Goal: Transaction & Acquisition: Purchase product/service

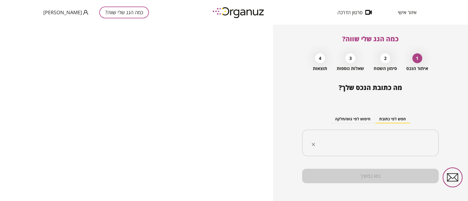
click at [402, 146] on input "text" at bounding box center [372, 143] width 119 height 14
type input "*"
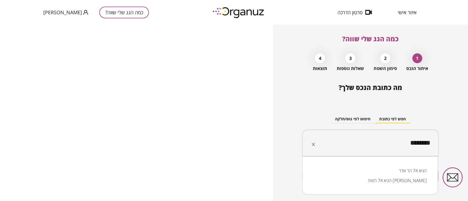
click at [388, 176] on li "הגיא 74 רמות [PERSON_NAME]" at bounding box center [369, 181] width 121 height 10
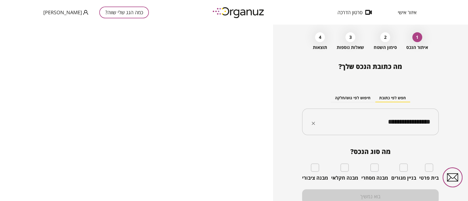
scroll to position [37, 0]
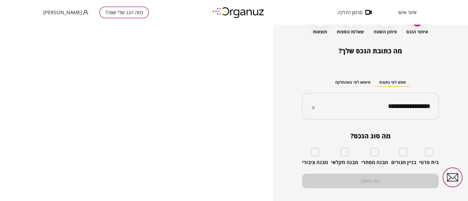
type input "**********"
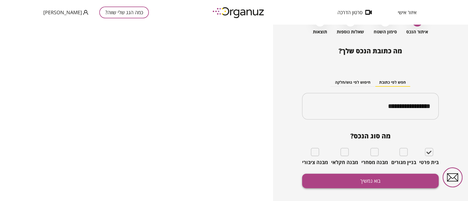
click at [375, 182] on button "בוא נמשיך" at bounding box center [370, 181] width 136 height 15
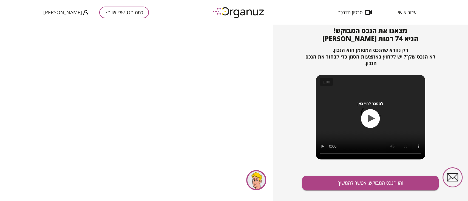
scroll to position [59, 0]
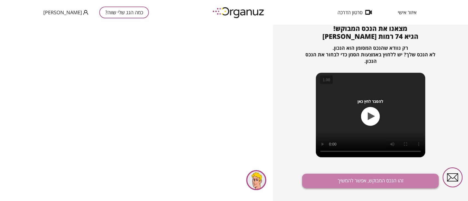
click at [391, 182] on button "זהו הנכס המבוקש, אפשר להמשיך" at bounding box center [370, 181] width 136 height 15
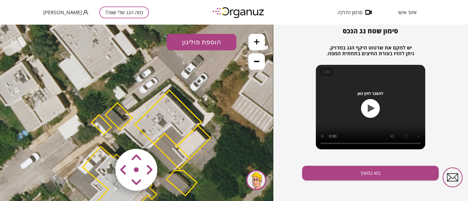
click at [104, 138] on area at bounding box center [104, 138] width 0 height 0
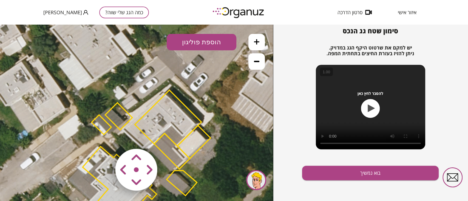
click at [104, 138] on area at bounding box center [104, 138] width 0 height 0
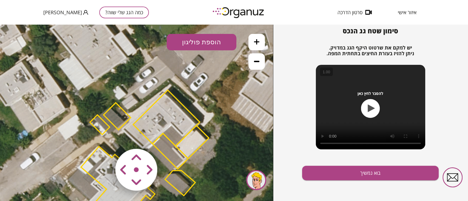
click at [104, 138] on area at bounding box center [104, 138] width 0 height 0
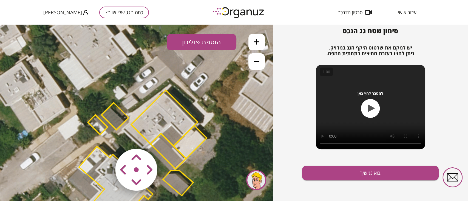
click at [104, 138] on area at bounding box center [104, 138] width 0 height 0
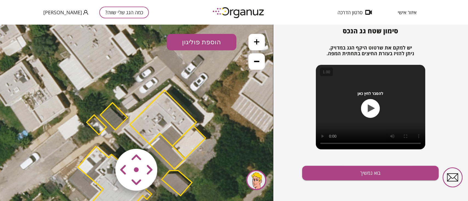
click at [104, 138] on area at bounding box center [104, 138] width 0 height 0
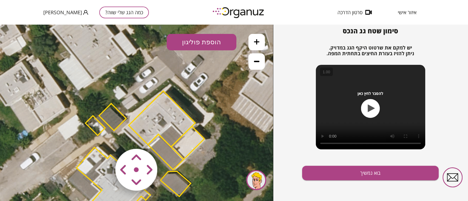
click at [104, 138] on area at bounding box center [104, 138] width 0 height 0
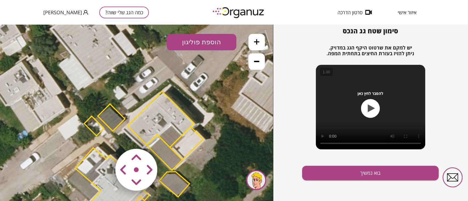
click at [104, 138] on area at bounding box center [104, 138] width 0 height 0
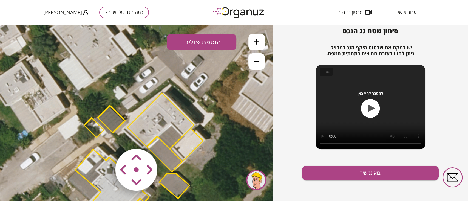
click at [104, 138] on area at bounding box center [104, 138] width 0 height 0
click at [357, 168] on button "בוא נמשיך" at bounding box center [370, 173] width 136 height 15
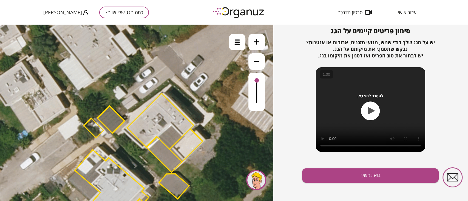
scroll to position [59, 0]
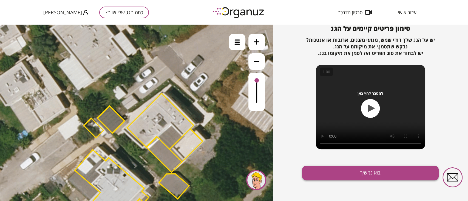
click at [400, 174] on button "בוא נמשיך" at bounding box center [370, 173] width 136 height 15
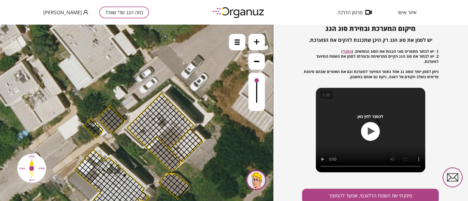
click at [236, 42] on img at bounding box center [236, 41] width 5 height 5
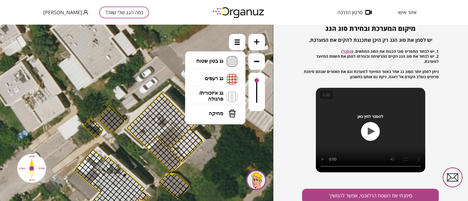
click at [0, 25] on span "מפלס א" at bounding box center [0, 25] width 0 height 0
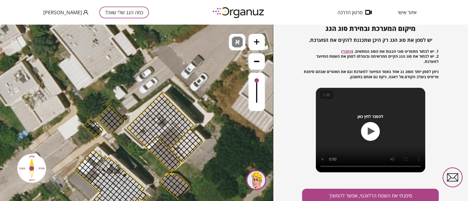
click at [224, 66] on icon at bounding box center [147, 157] width 407 height 407
drag, startPoint x: 130, startPoint y: 127, endPoint x: 178, endPoint y: 128, distance: 48.0
click at [173, 134] on div at bounding box center [176, 134] width 6 height 6
click at [173, 131] on div at bounding box center [173, 131] width 6 height 6
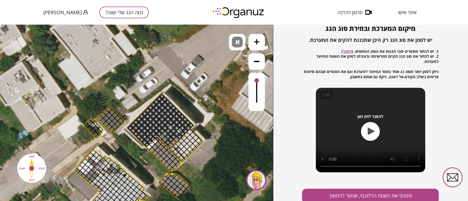
drag, startPoint x: 180, startPoint y: 129, endPoint x: 170, endPoint y: 118, distance: 14.7
click at [179, 129] on div at bounding box center [179, 131] width 6 height 6
click at [237, 35] on div "א" at bounding box center [237, 42] width 16 height 16
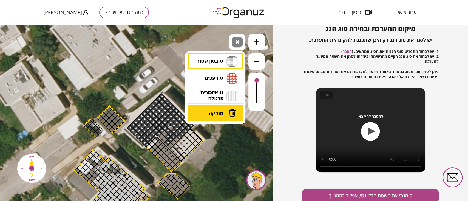
click at [217, 112] on span "מחיקה" at bounding box center [216, 113] width 15 height 6
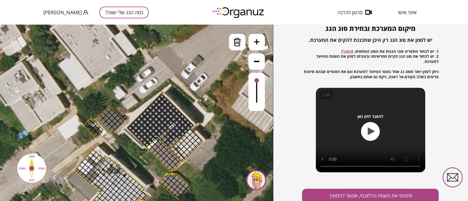
click at [174, 125] on div at bounding box center [173, 125] width 6 height 6
click at [174, 128] on div at bounding box center [176, 128] width 6 height 6
click at [176, 129] on div at bounding box center [176, 128] width 6 height 6
click at [180, 130] on div at bounding box center [179, 131] width 6 height 6
click at [180, 132] on div at bounding box center [182, 134] width 6 height 6
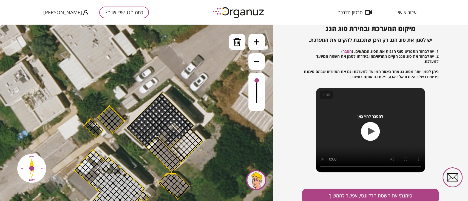
click at [184, 134] on div at bounding box center [182, 134] width 6 height 6
click at [180, 137] on div at bounding box center [179, 137] width 6 height 6
click at [177, 135] on div at bounding box center [179, 137] width 6 height 6
click at [177, 133] on div at bounding box center [176, 134] width 6 height 6
click at [167, 131] on div at bounding box center [167, 131] width 6 height 6
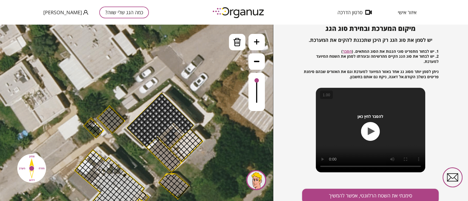
click at [170, 136] on div at bounding box center [170, 134] width 6 height 6
click at [174, 132] on div at bounding box center [173, 131] width 6 height 6
click at [172, 133] on div at bounding box center [173, 131] width 6 height 6
click at [173, 137] on div at bounding box center [173, 137] width 6 height 6
click at [170, 140] on div at bounding box center [170, 139] width 6 height 6
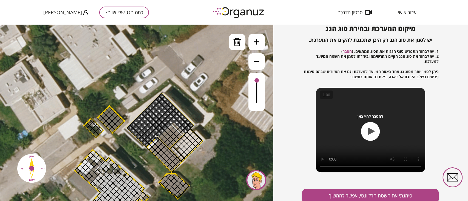
click at [167, 141] on div at bounding box center [167, 142] width 6 height 6
click at [236, 40] on img at bounding box center [237, 42] width 8 height 8
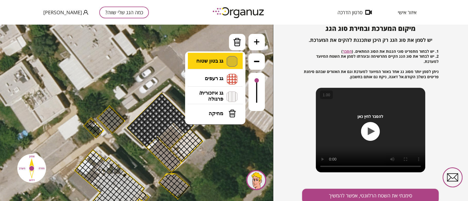
click at [216, 59] on li "גג בטון שטוח מפלס א א מפלס ב ב מפלס ג ג" at bounding box center [215, 62] width 58 height 18
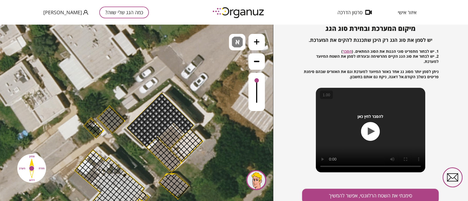
click at [214, 67] on div ".st0 { fill: #FFFFFF; } 10" at bounding box center [136, 113] width 273 height 177
click at [153, 141] on div at bounding box center [155, 141] width 6 height 6
click at [152, 144] on div at bounding box center [152, 144] width 6 height 6
click at [150, 145] on div at bounding box center [152, 144] width 6 height 6
click at [150, 146] on div at bounding box center [149, 147] width 6 height 6
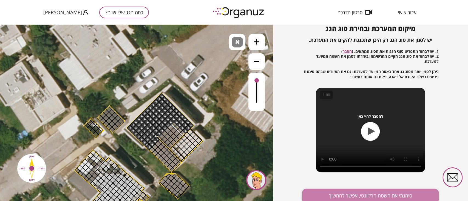
click at [353, 196] on button "סימנתי את השטח הרלוונטי, אפשר להמשיך" at bounding box center [370, 196] width 136 height 15
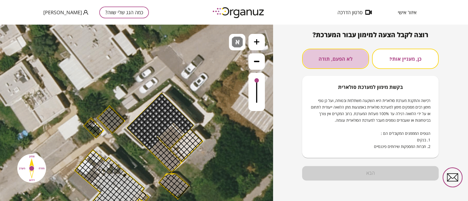
click at [348, 64] on button "לא הפעם, תודה" at bounding box center [335, 59] width 67 height 20
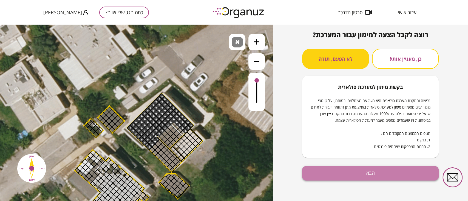
click at [344, 176] on button "הבא" at bounding box center [370, 173] width 136 height 15
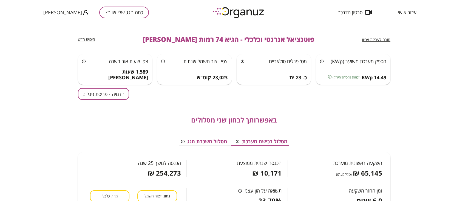
drag, startPoint x: 443, startPoint y: 106, endPoint x: 451, endPoint y: 86, distance: 21.7
click at [451, 86] on div "חזרה לעריכת אפיון פוטנציאל אנרגטי וכלכלי - הגיא 74 רמות [PERSON_NAME] חיפוש חדש…" at bounding box center [234, 113] width 468 height 177
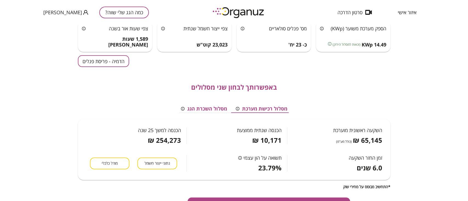
scroll to position [31, 0]
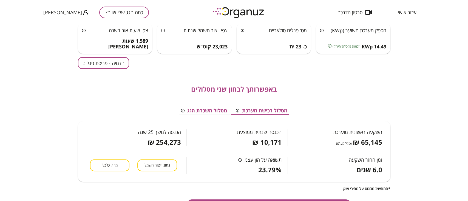
click at [86, 63] on button "הדמיה - פריסת פנלים" at bounding box center [103, 63] width 51 height 12
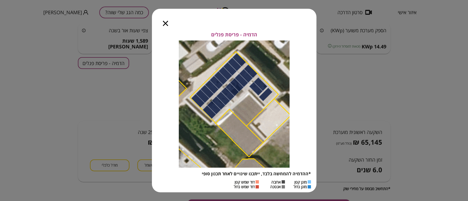
click at [166, 24] on icon "button" at bounding box center [165, 23] width 5 height 5
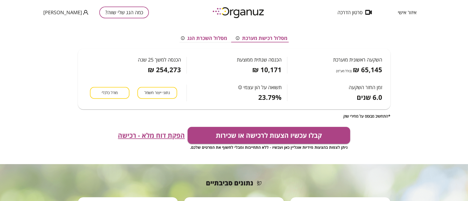
scroll to position [102, 0]
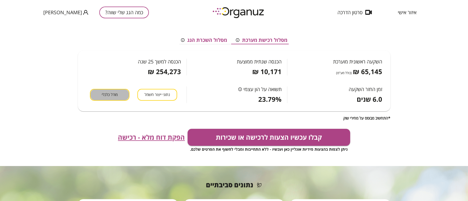
click at [103, 92] on span "מודל כלכלי" at bounding box center [110, 94] width 16 height 5
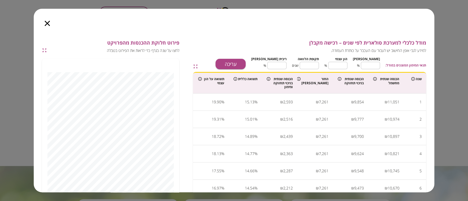
click at [193, 119] on div "מודל כלכלי למערכת סולארית לפי שנים – רכישה מקבלן למידע לגבי אופן החישוב יש לעבו…" at bounding box center [234, 149] width 384 height 219
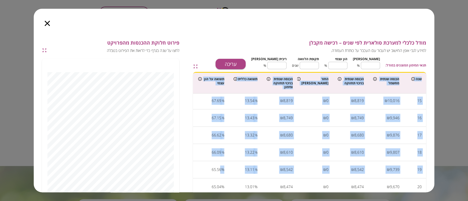
drag, startPoint x: 195, startPoint y: 166, endPoint x: 188, endPoint y: 187, distance: 21.9
click at [188, 187] on div "מודל כלכלי למערכת סולארית לפי שנים – רכישה מקבלן למידע לגבי אופן החישוב יש לעבו…" at bounding box center [234, 149] width 384 height 219
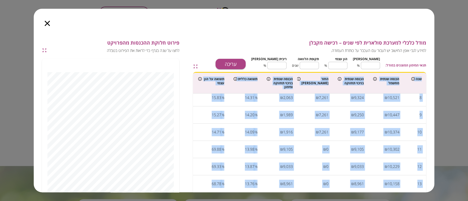
scroll to position [17, 0]
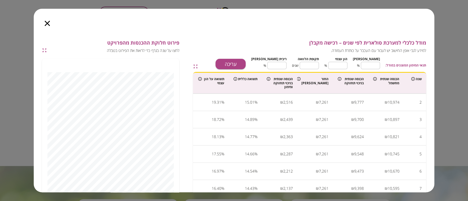
click at [224, 58] on div "תנאי המימון המוצגים במודל: [PERSON_NAME] ** ​ % הון עצמי ** ​ % תקופת הלוואה **…" at bounding box center [315, 62] width 221 height 14
click at [45, 21] on icon "button" at bounding box center [47, 23] width 5 height 5
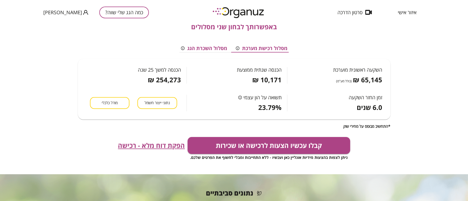
scroll to position [94, 0]
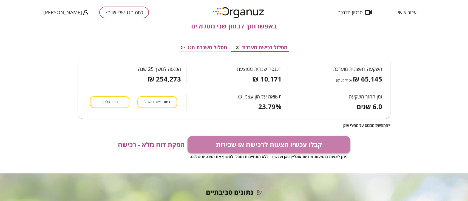
click at [285, 149] on button "קבלו עכשיו הצעות לרכישה או שכירות" at bounding box center [268, 144] width 162 height 17
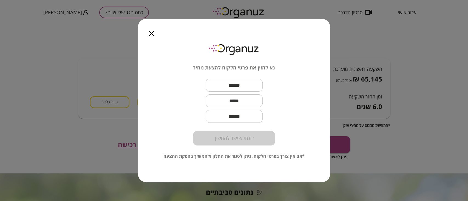
click at [151, 36] on icon "button" at bounding box center [151, 33] width 5 height 5
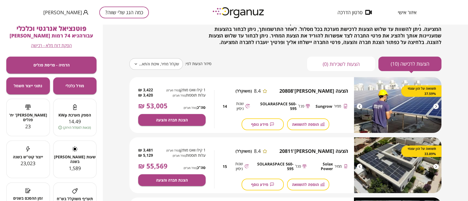
scroll to position [25, 0]
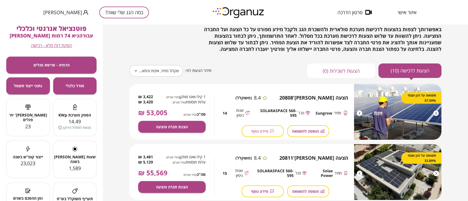
click at [265, 132] on span "מידע נוסף" at bounding box center [259, 131] width 17 height 5
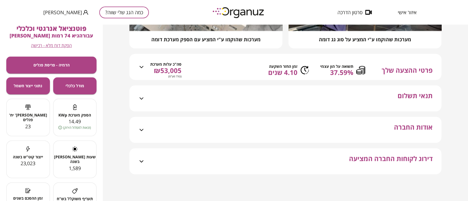
scroll to position [114, 0]
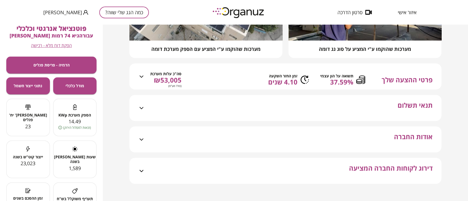
click at [139, 80] on icon at bounding box center [141, 76] width 7 height 7
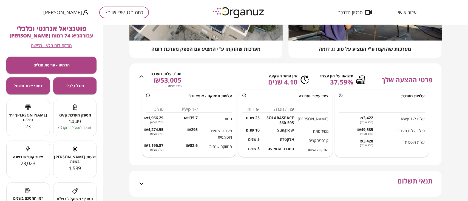
click at [141, 80] on icon at bounding box center [141, 76] width 7 height 7
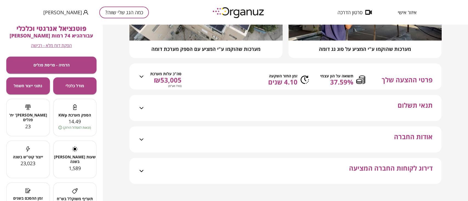
click at [140, 112] on icon at bounding box center [141, 108] width 7 height 7
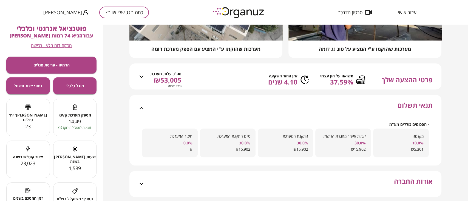
click at [140, 112] on icon at bounding box center [141, 108] width 7 height 7
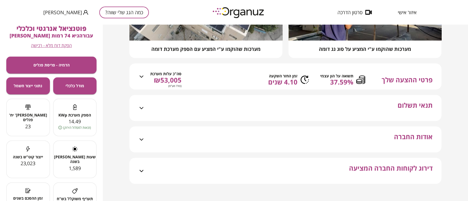
click at [148, 113] on div "תנאי תשלום" at bounding box center [289, 108] width 288 height 26
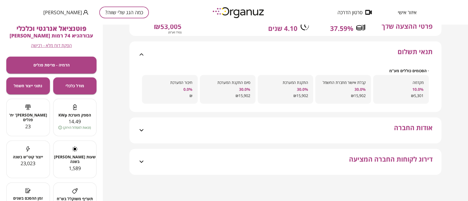
scroll to position [170, 0]
click at [141, 57] on icon at bounding box center [141, 54] width 7 height 7
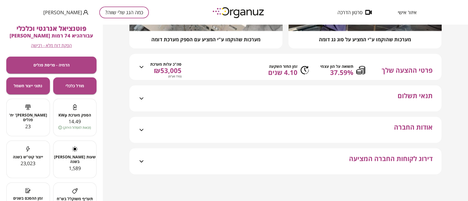
scroll to position [130, 0]
click at [142, 127] on icon at bounding box center [141, 130] width 7 height 7
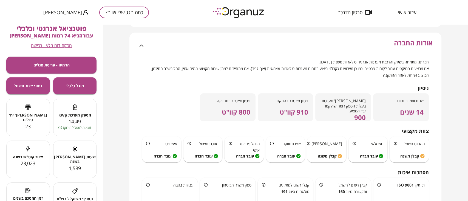
scroll to position [201, 0]
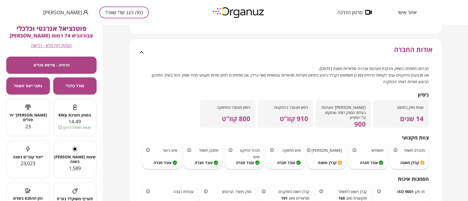
click at [142, 56] on icon at bounding box center [141, 52] width 7 height 7
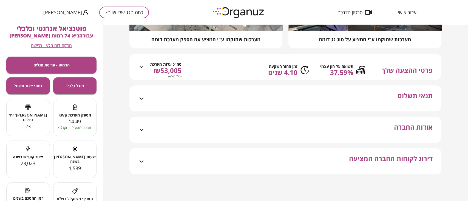
scroll to position [130, 0]
click at [142, 151] on div "דירוג לקוחות החברה המציעה" at bounding box center [285, 162] width 295 height 26
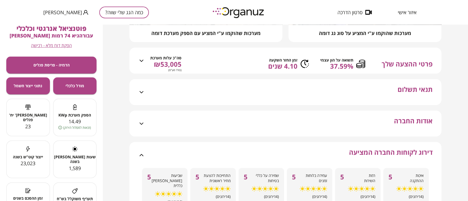
drag, startPoint x: 466, startPoint y: 96, endPoint x: 467, endPoint y: 110, distance: 14.6
click at [467, 110] on div "חזרה הצעה לרכישה [PERSON_NAME]' 20808 8.4 ציון משוקלל רוצה להתקדם עם הצעה זו מע…" at bounding box center [285, 113] width 365 height 177
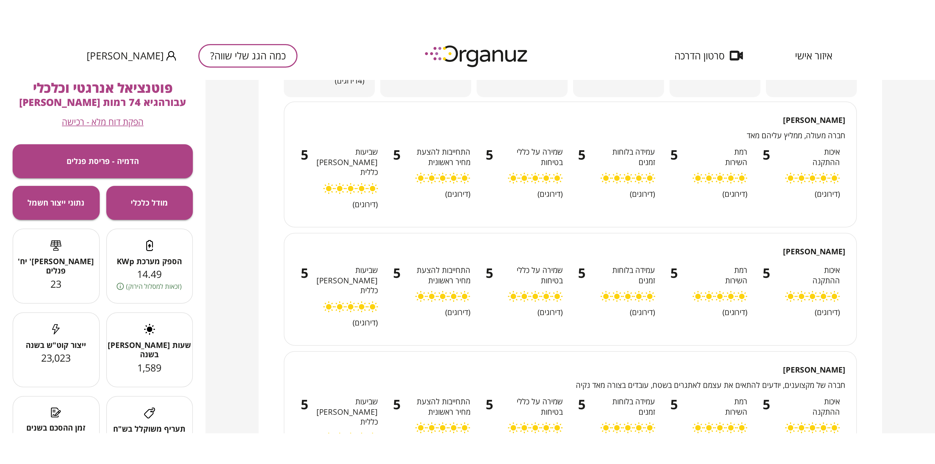
scroll to position [0, 0]
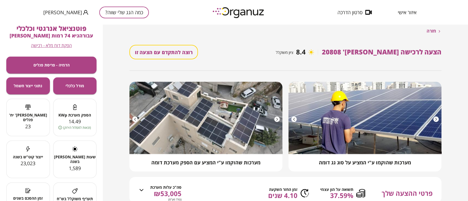
click at [435, 27] on div "חזרה הצעה לרכישה [PERSON_NAME]' 20808 8.4 ציון משוקלל רוצה להתקדם עם הצעה זו מע…" at bounding box center [285, 107] width 312 height 164
click at [432, 33] on span "חזרה" at bounding box center [431, 30] width 10 height 5
